Goal: Transaction & Acquisition: Purchase product/service

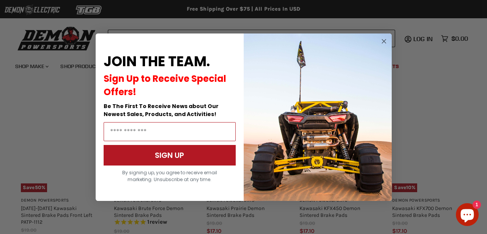
scroll to position [645, 0]
